Goal: Check status: Check status

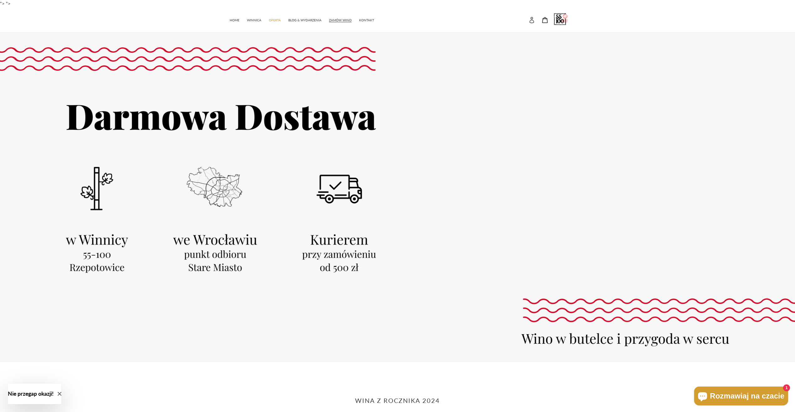
click at [531, 21] on icon at bounding box center [532, 20] width 6 height 6
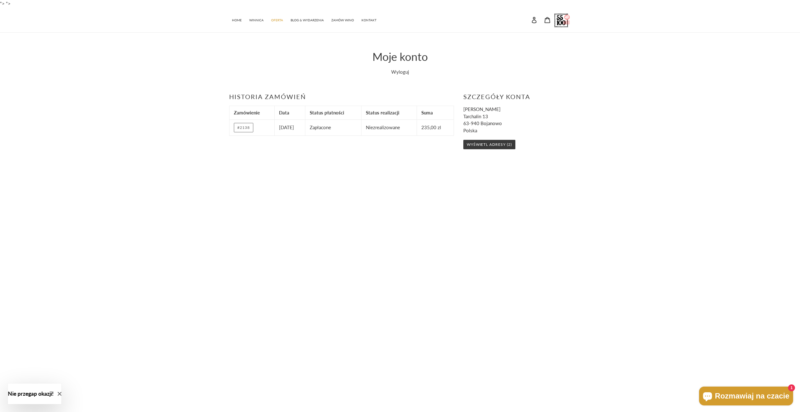
click at [240, 128] on link "#2138" at bounding box center [243, 127] width 19 height 9
